Goal: Information Seeking & Learning: Check status

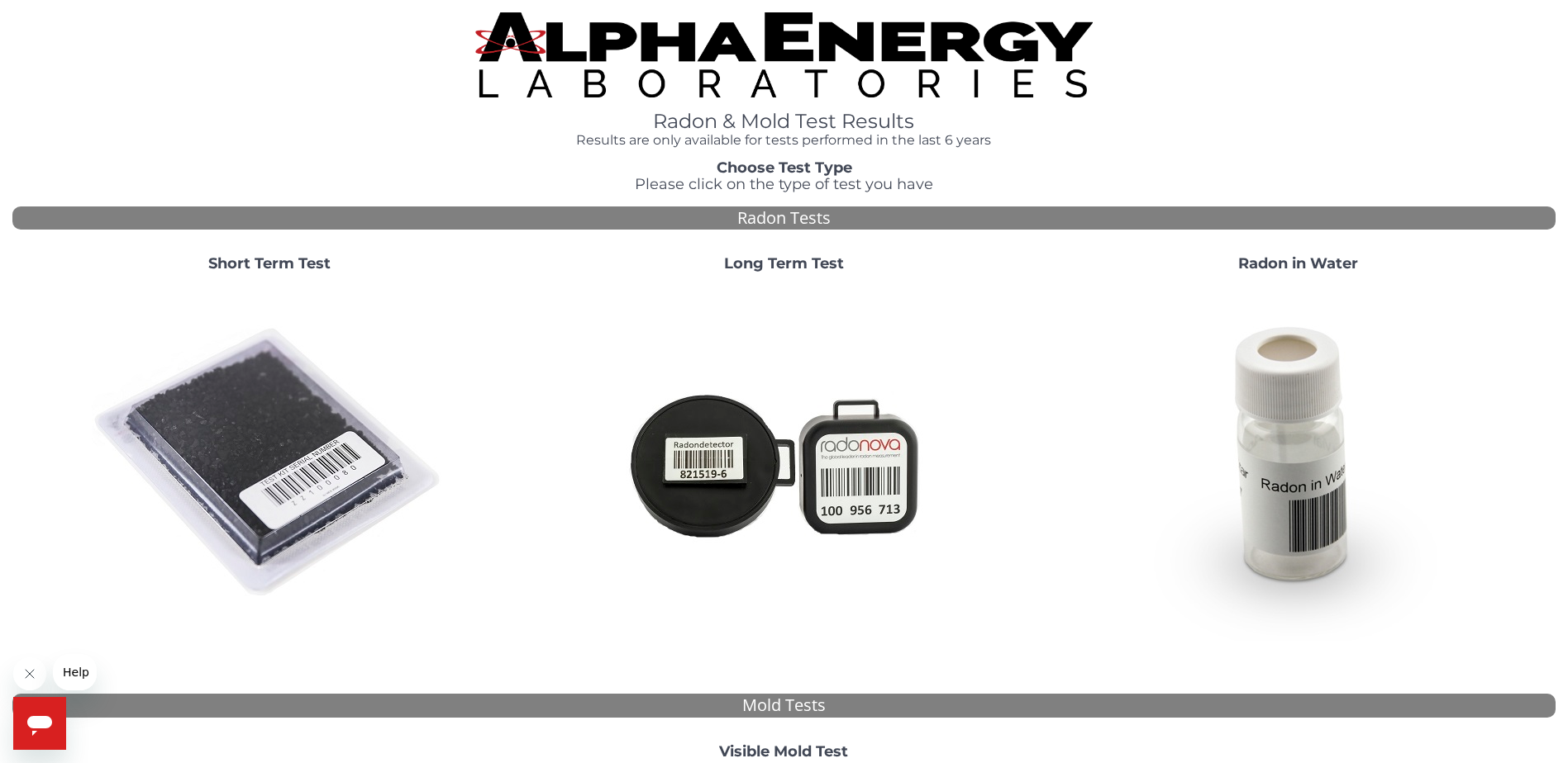
click at [283, 260] on strong "Short Term Test" at bounding box center [269, 263] width 122 height 19
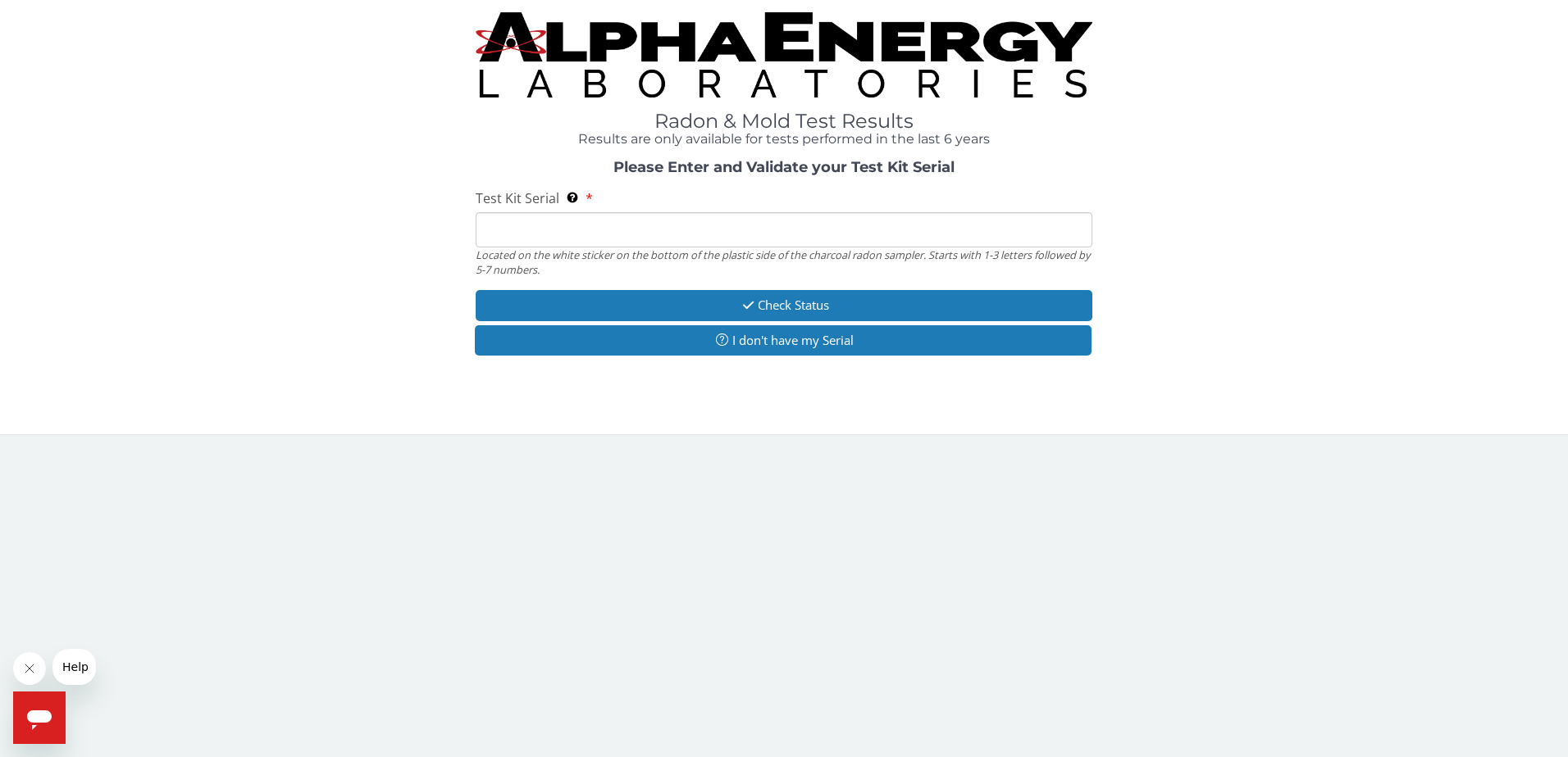
click at [528, 238] on input "Test Kit Serial Located on the white sticker on the bottom of the plastic side …" at bounding box center [784, 230] width 618 height 35
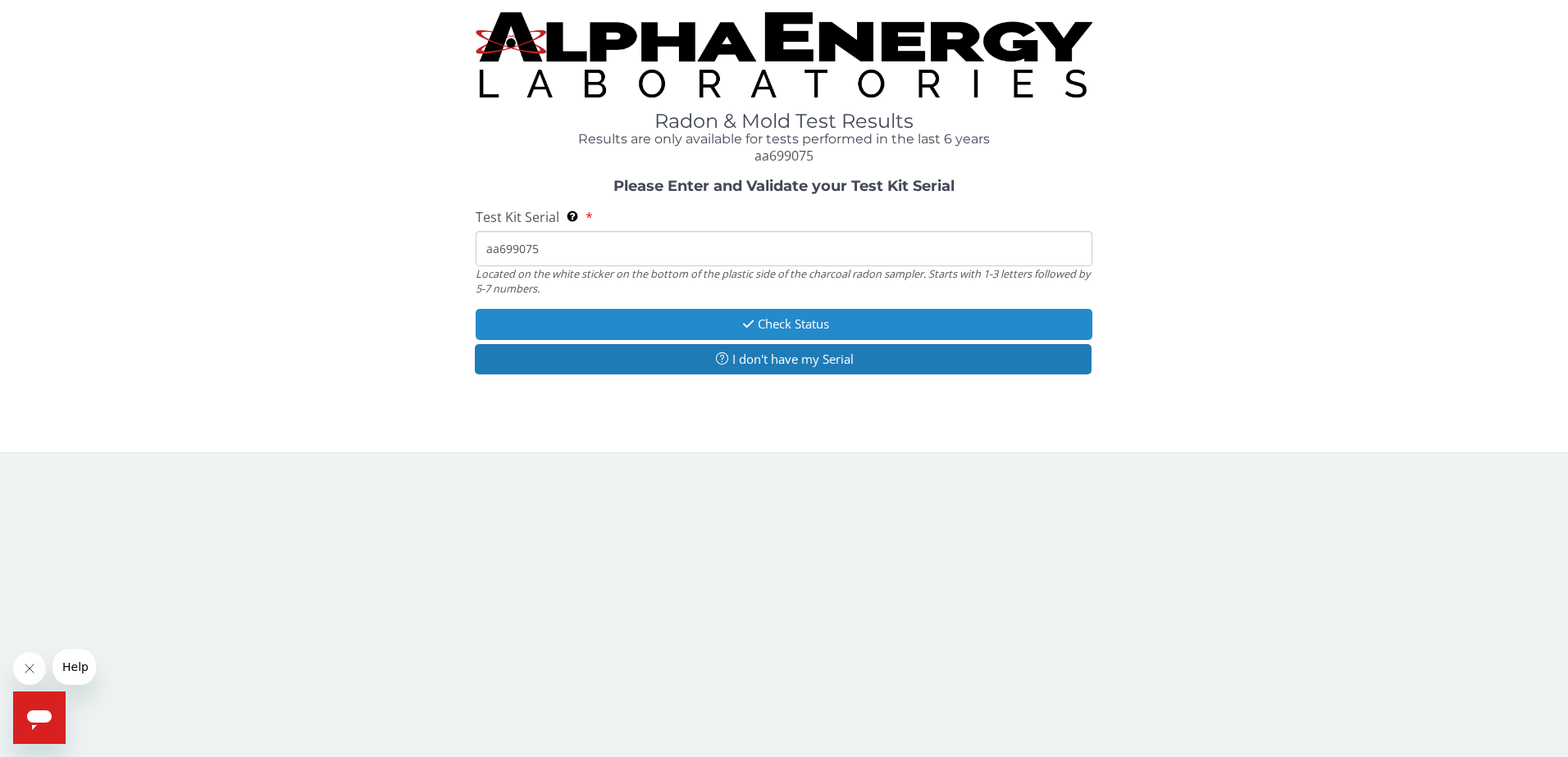
type input "aa699075"
click at [807, 322] on button "Check Status" at bounding box center [784, 324] width 618 height 30
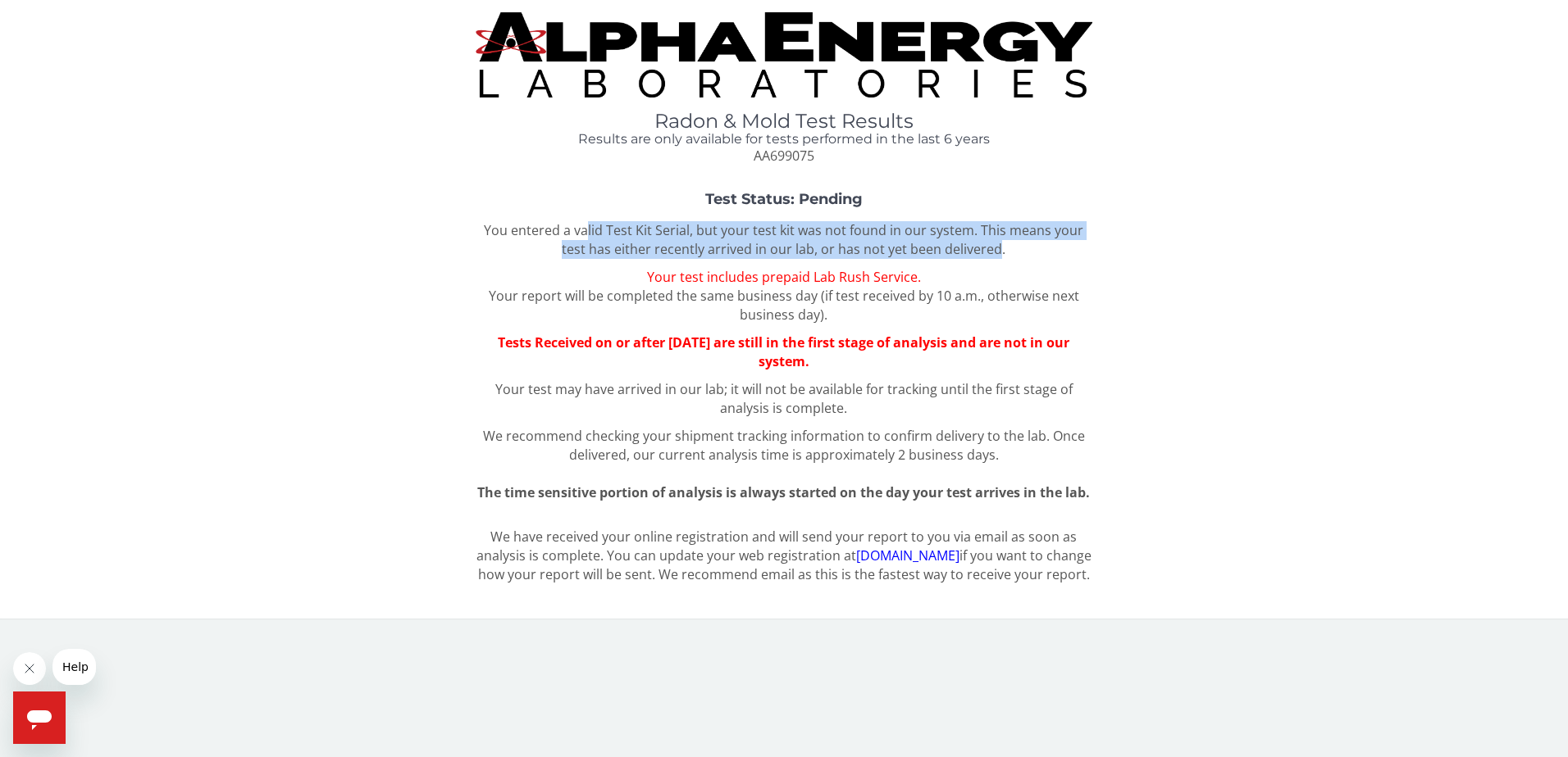
drag, startPoint x: 592, startPoint y: 231, endPoint x: 998, endPoint y: 254, distance: 406.7
click at [998, 254] on p "You entered a valid Test Kit Serial, but your test kit was not found in our sys…" at bounding box center [784, 239] width 618 height 38
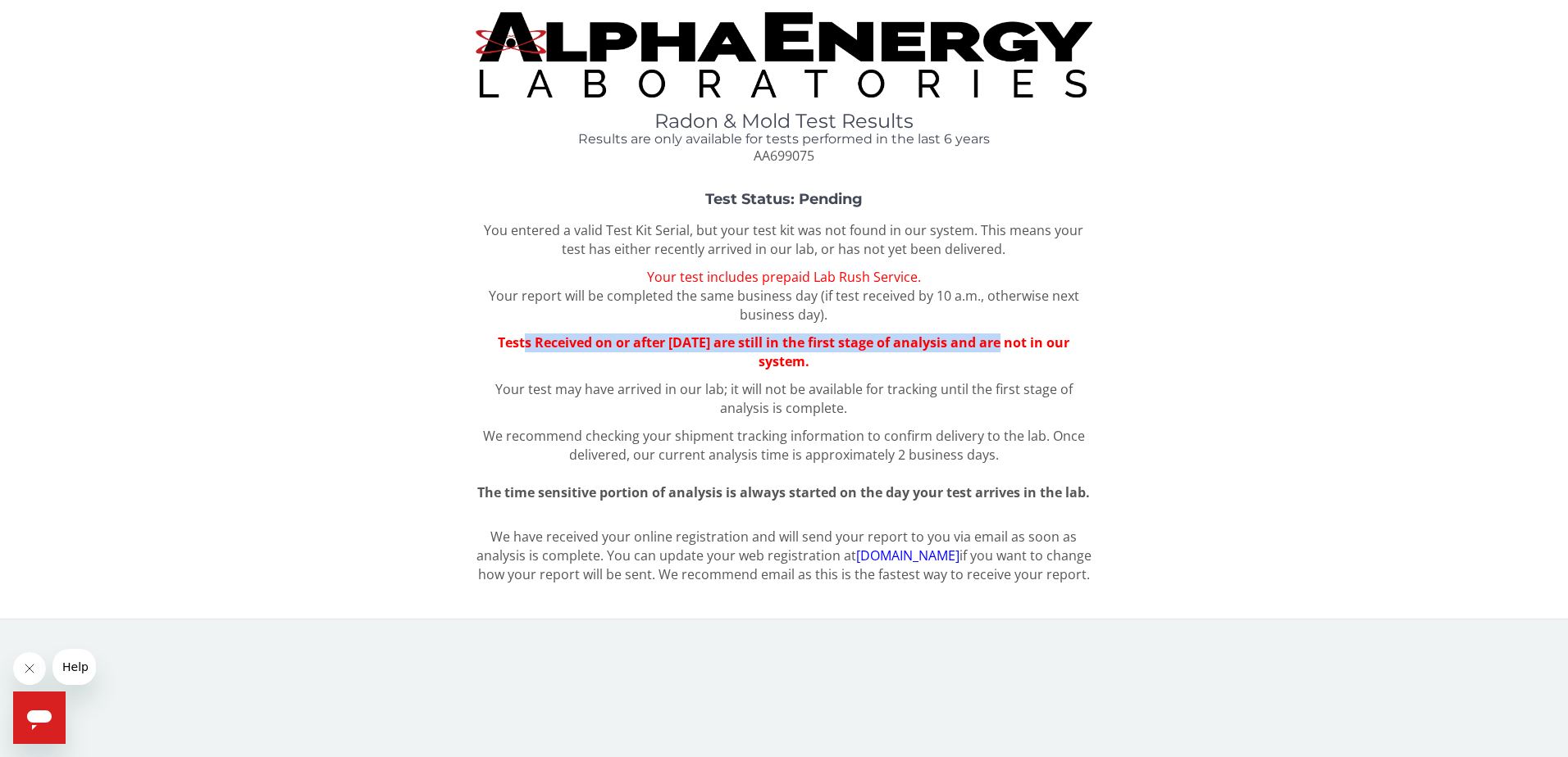
drag, startPoint x: 517, startPoint y: 341, endPoint x: 1008, endPoint y: 341, distance: 491.0
click at [1008, 341] on span "Tests Received on or after [DATE] are still in the first stage of analysis and …" at bounding box center [783, 352] width 571 height 37
click at [497, 345] on span "Tests Received on or after [DATE] are still in the first stage of analysis and …" at bounding box center [783, 352] width 571 height 37
click at [559, 439] on span "We recommend checking your shipment tracking information to confirm delivery to…" at bounding box center [766, 436] width 566 height 18
